Goal: Task Accomplishment & Management: Manage account settings

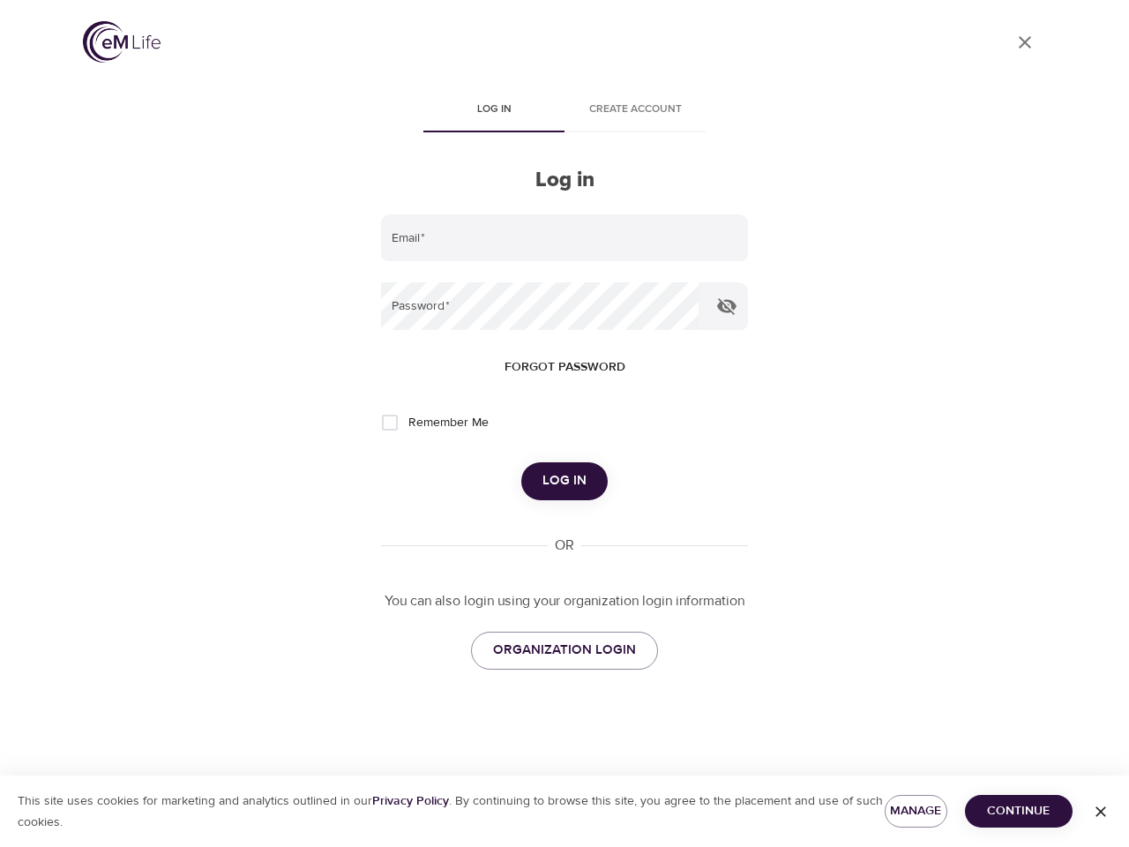
click at [494, 111] on span "Log in" at bounding box center [494, 110] width 120 height 19
click at [635, 111] on span "Create account" at bounding box center [635, 110] width 120 height 19
click at [565, 238] on input "email" at bounding box center [564, 238] width 367 height 48
click at [727, 306] on icon "button" at bounding box center [726, 306] width 19 height 17
click at [565, 367] on span "Forgot password" at bounding box center [565, 367] width 121 height 22
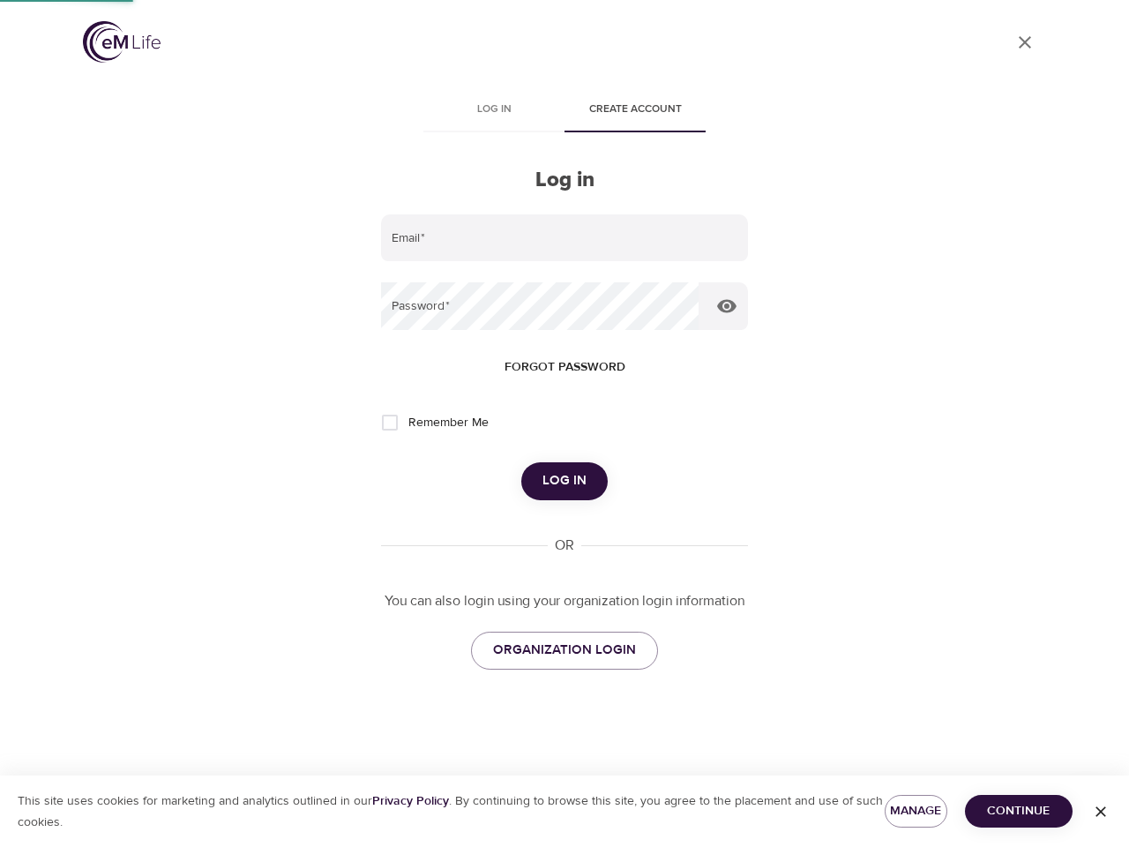
click at [565, 481] on span "Log in" at bounding box center [565, 480] width 44 height 23
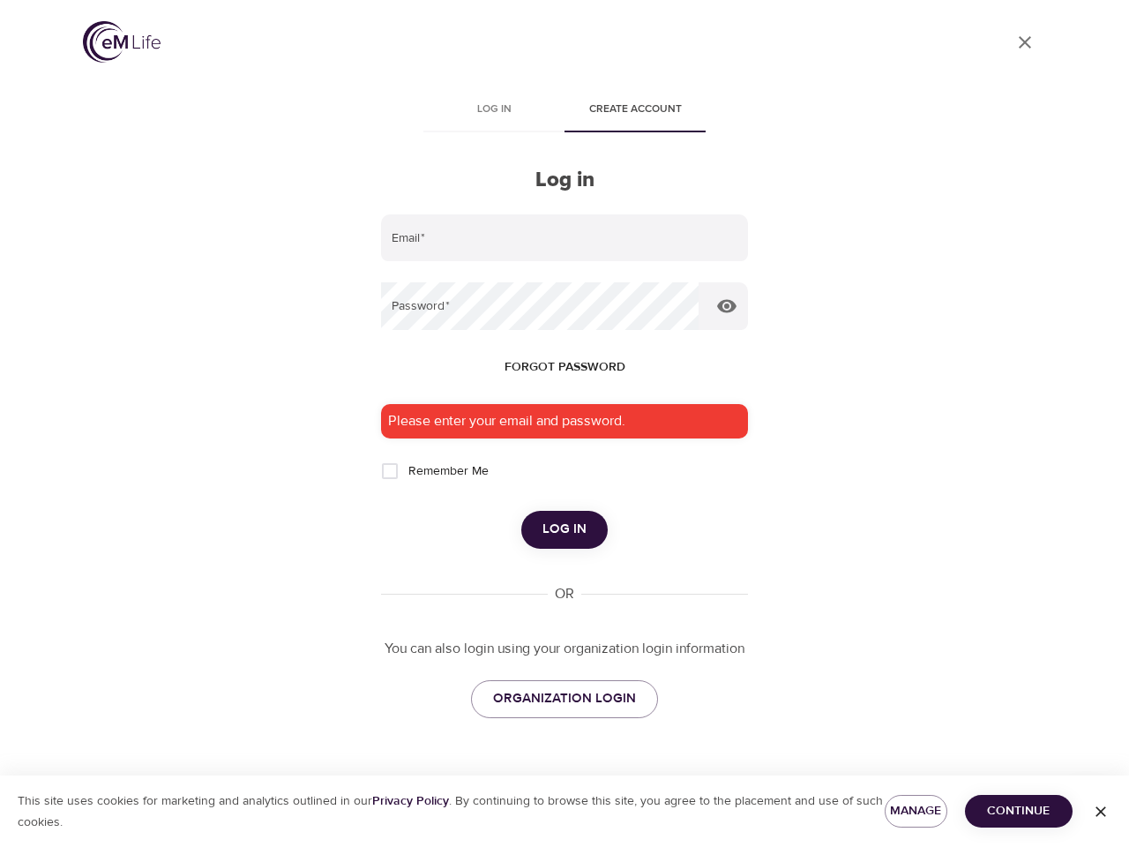
click at [916, 811] on span "Manage" at bounding box center [916, 811] width 34 height 22
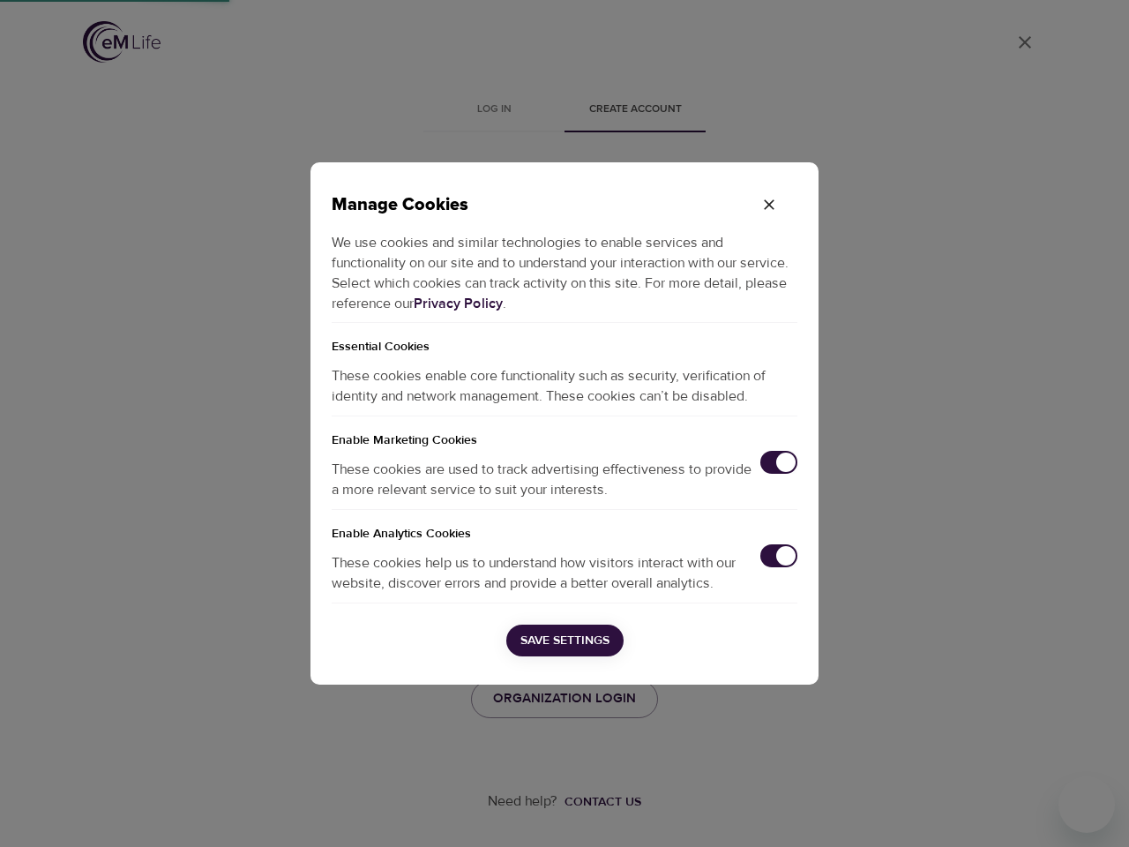
click at [1019, 811] on div "Manage Cookies We use cookies and similar technologies to enable services and f…" at bounding box center [564, 423] width 1129 height 847
click at [1101, 812] on div "Manage Cookies We use cookies and similar technologies to enable services and f…" at bounding box center [564, 423] width 1129 height 847
